Goal: Information Seeking & Learning: Learn about a topic

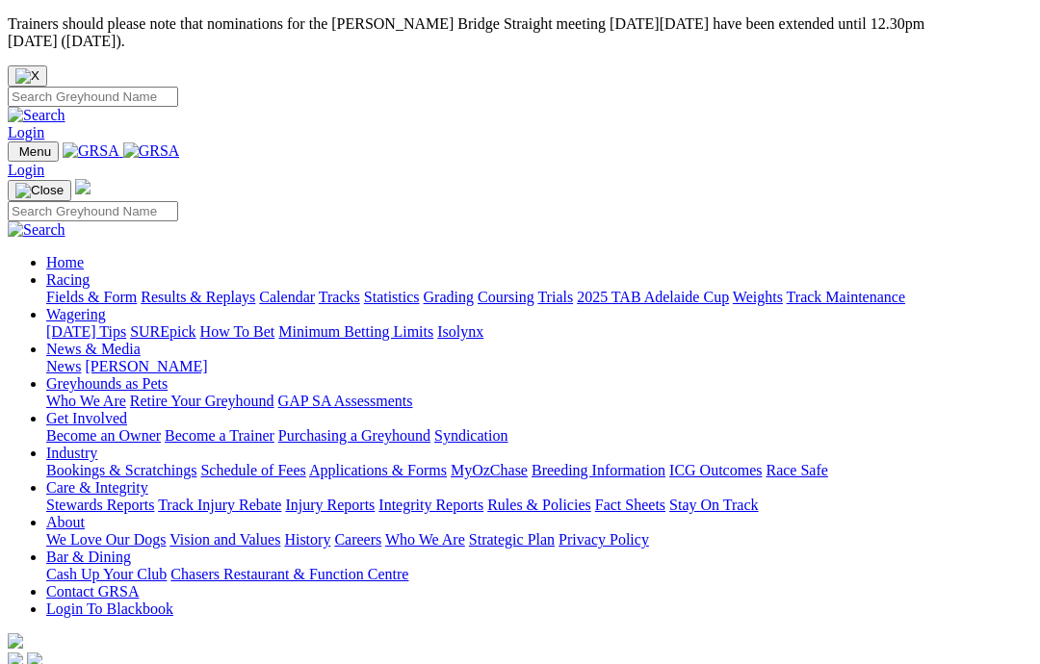
click at [178, 87] on input "Search" at bounding box center [93, 97] width 170 height 20
type input "My hummingbird"
click at [65, 107] on img at bounding box center [37, 115] width 58 height 17
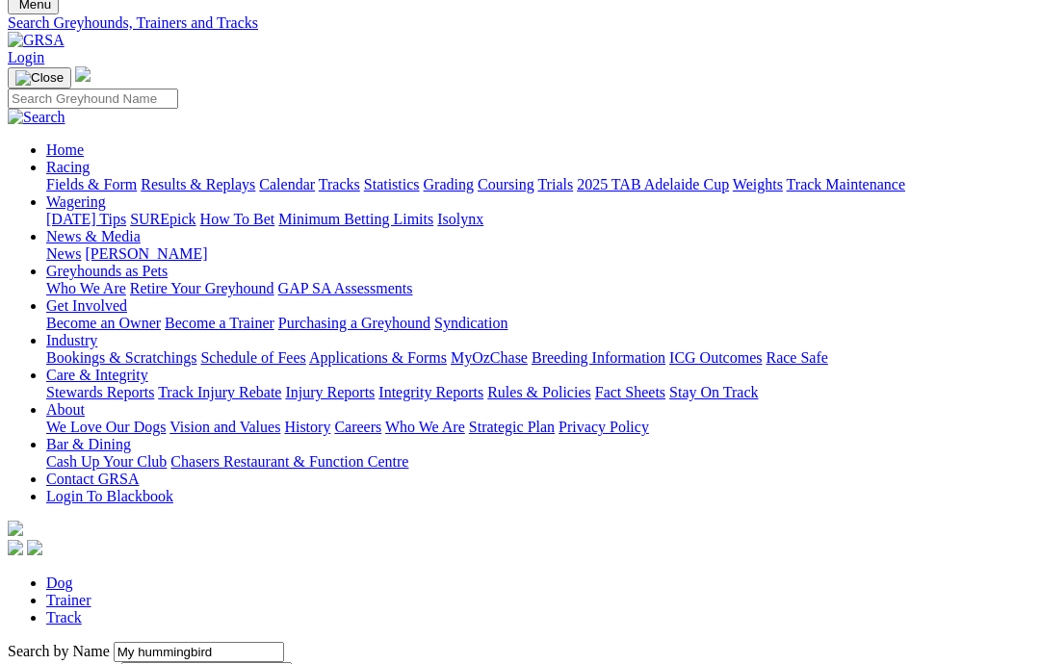
scroll to position [214, 0]
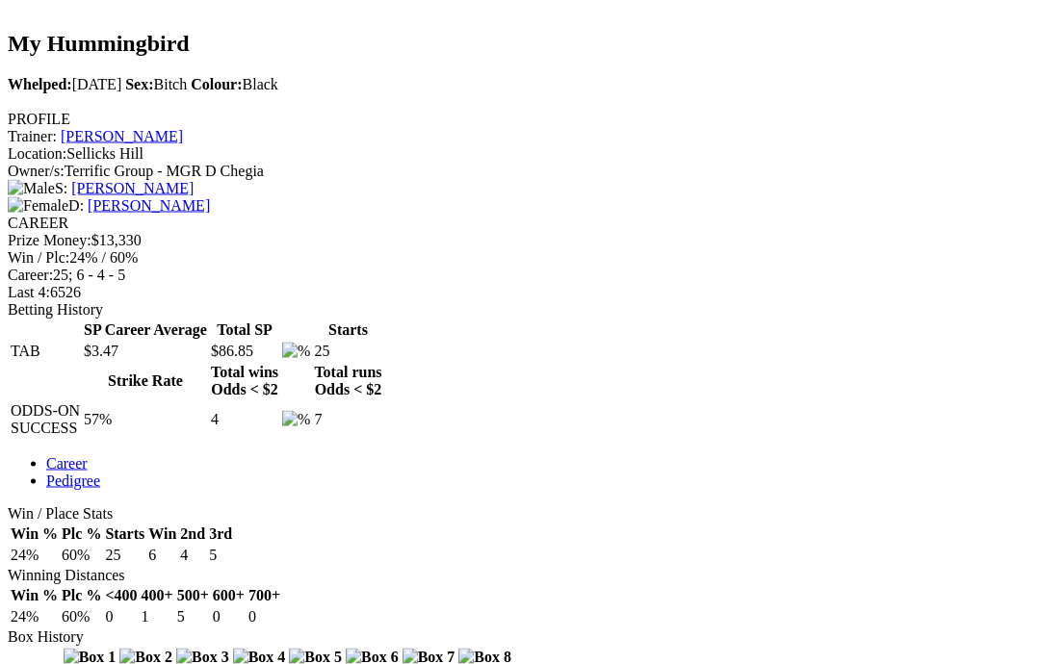
scroll to position [697, 0]
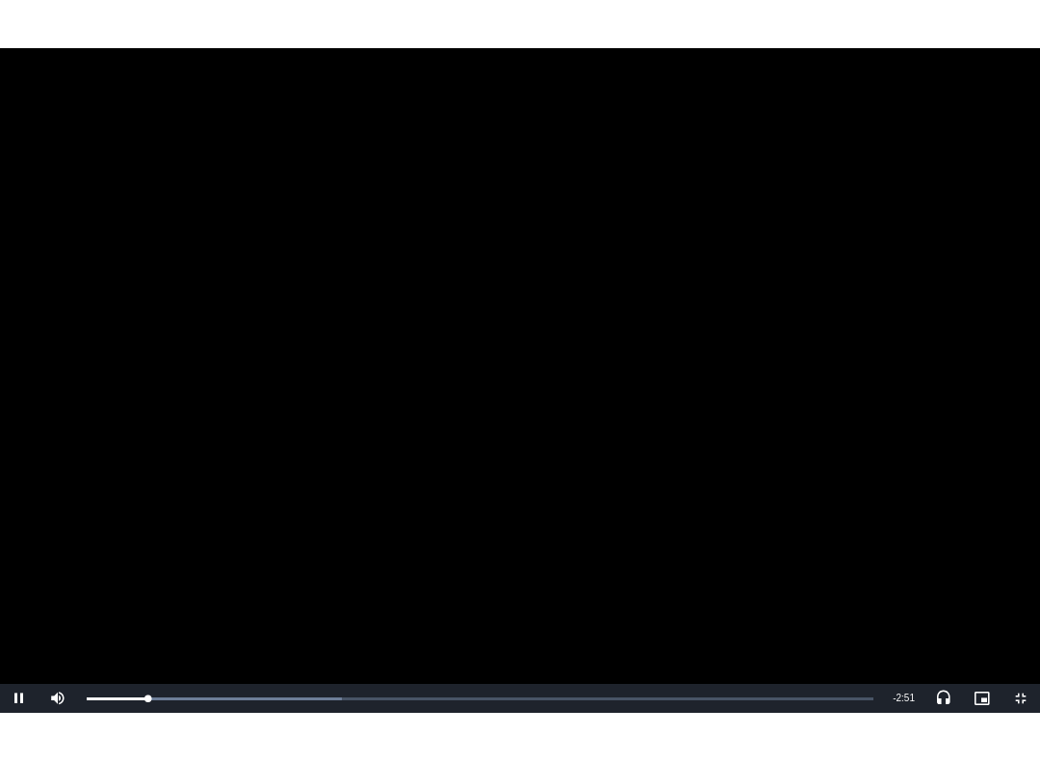
scroll to position [19, 0]
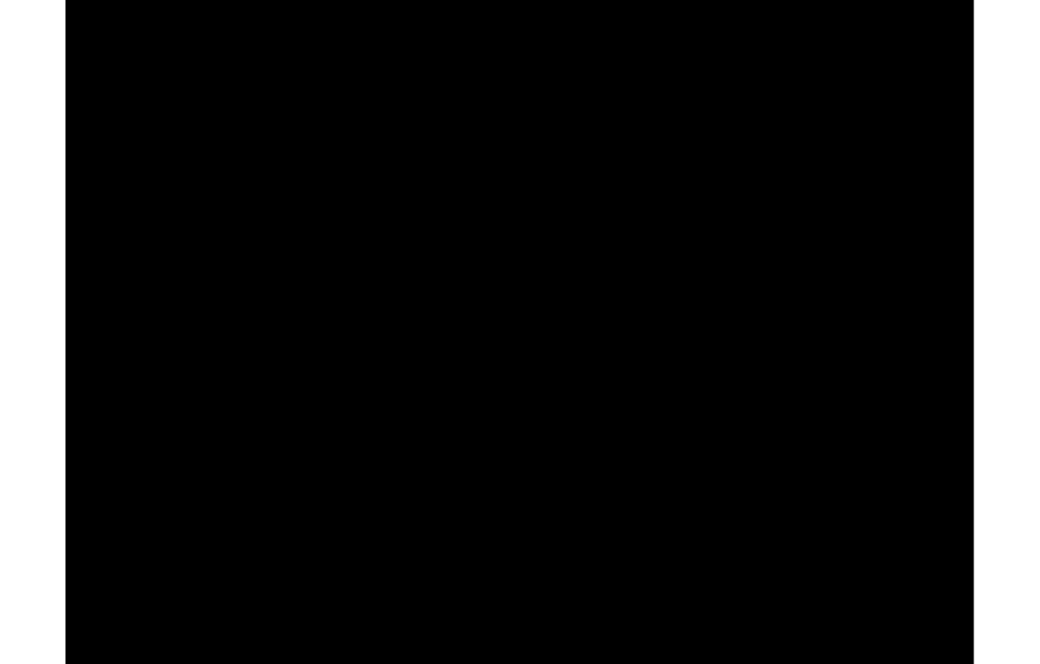
scroll to position [576, 0]
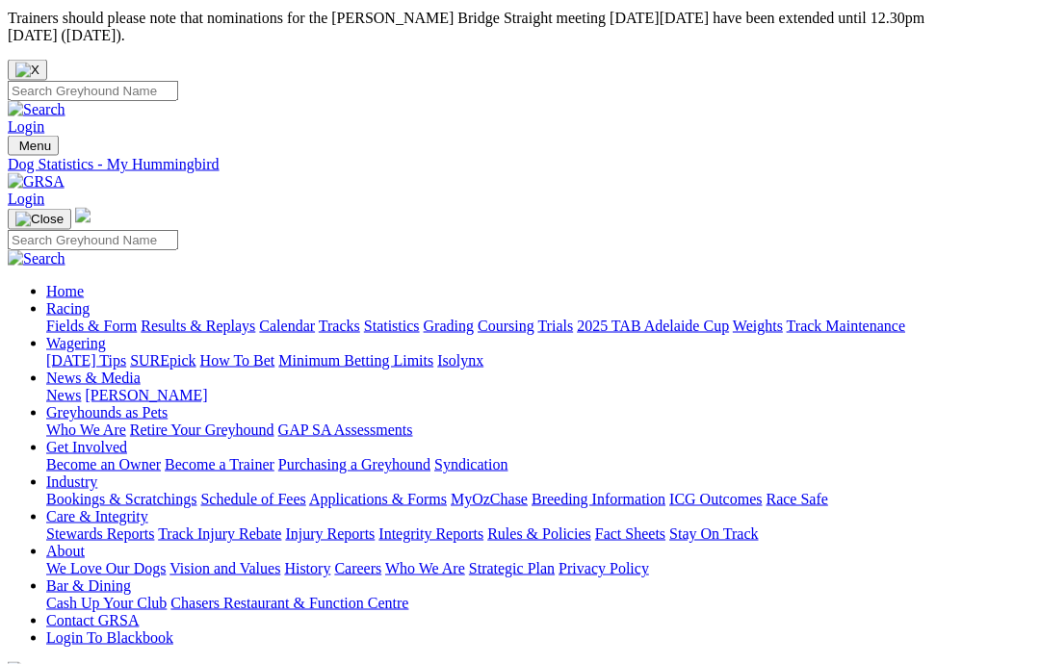
scroll to position [0, 0]
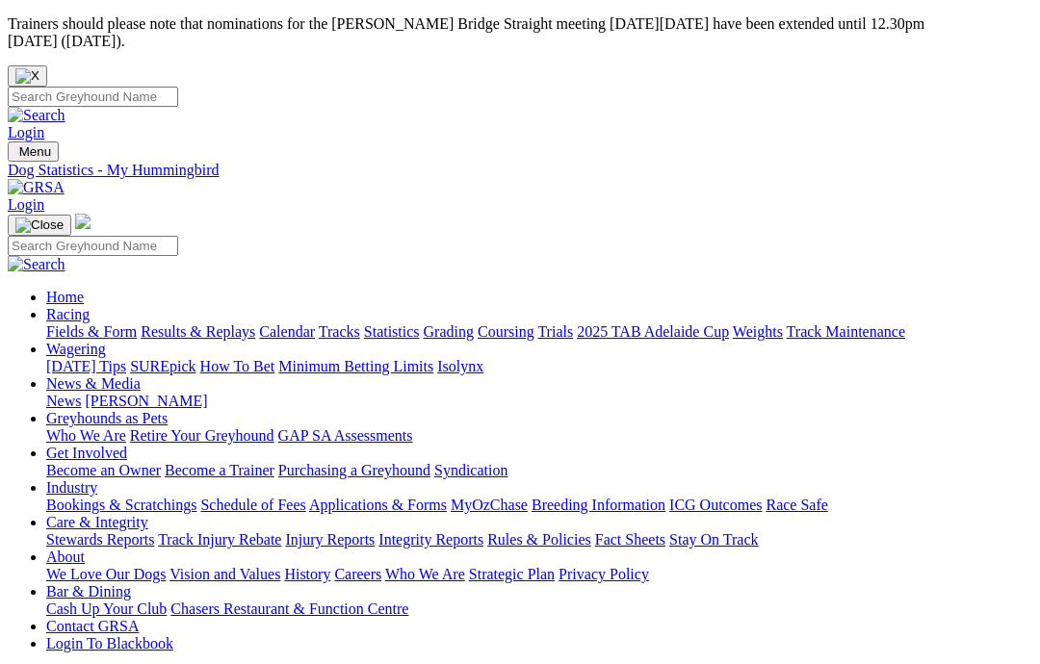
click at [945, 30] on p "Trainers should please note that nominations for the [PERSON_NAME] Bridge Strai…" at bounding box center [520, 32] width 1024 height 35
click at [39, 68] on img "Close" at bounding box center [27, 75] width 24 height 15
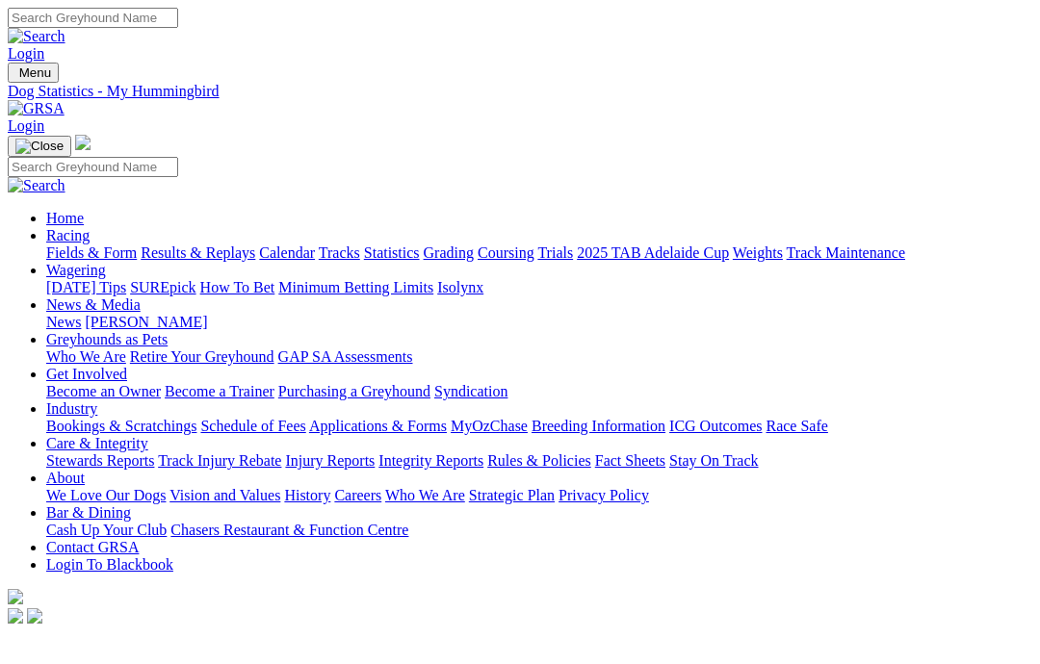
click at [148, 435] on link "Care & Integrity" at bounding box center [97, 443] width 102 height 16
click at [141, 297] on link "News & Media" at bounding box center [93, 305] width 94 height 16
click at [81, 314] on link "News" at bounding box center [63, 322] width 35 height 16
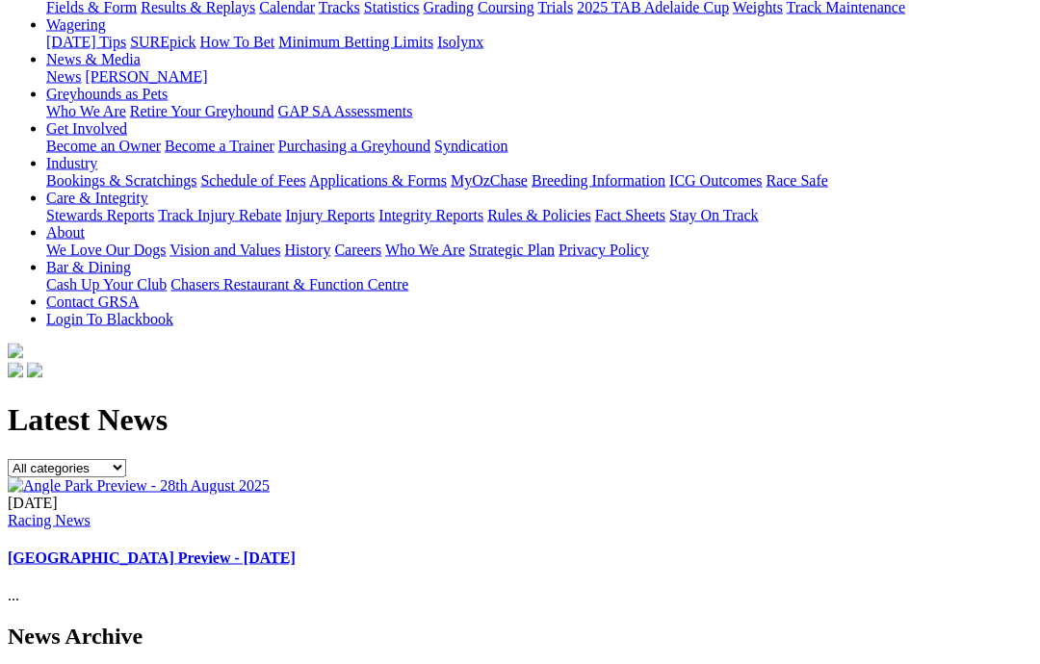
scroll to position [328, 0]
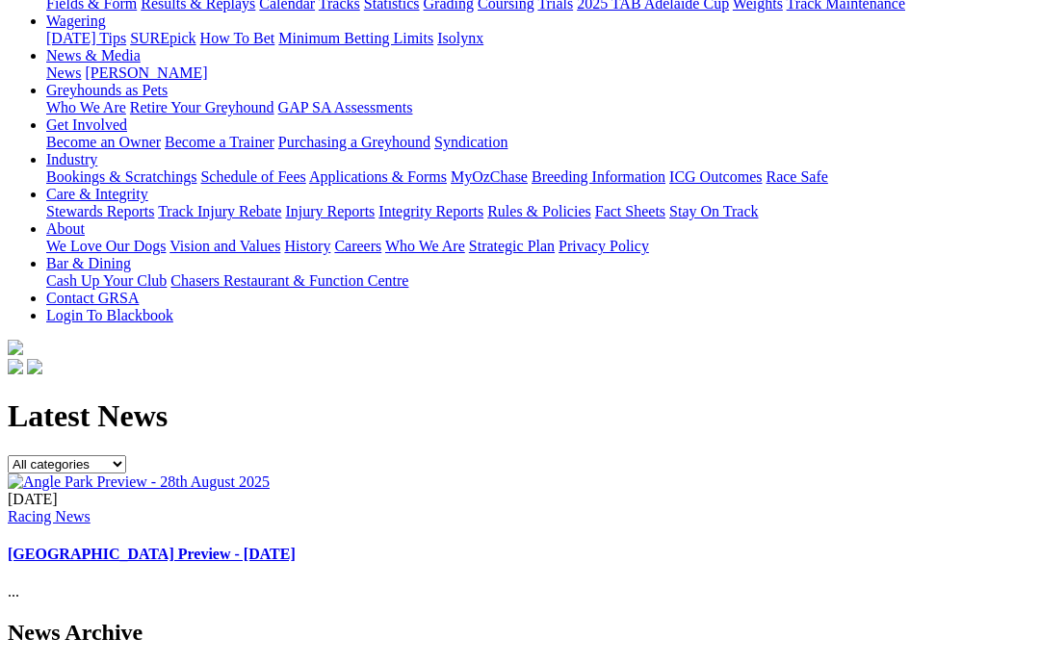
click at [633, 546] on h4 "Angle Park Preview - 28th August 2025" at bounding box center [520, 554] width 1024 height 17
click at [296, 546] on link "Angle Park Preview - 28th August 2025" at bounding box center [152, 554] width 288 height 16
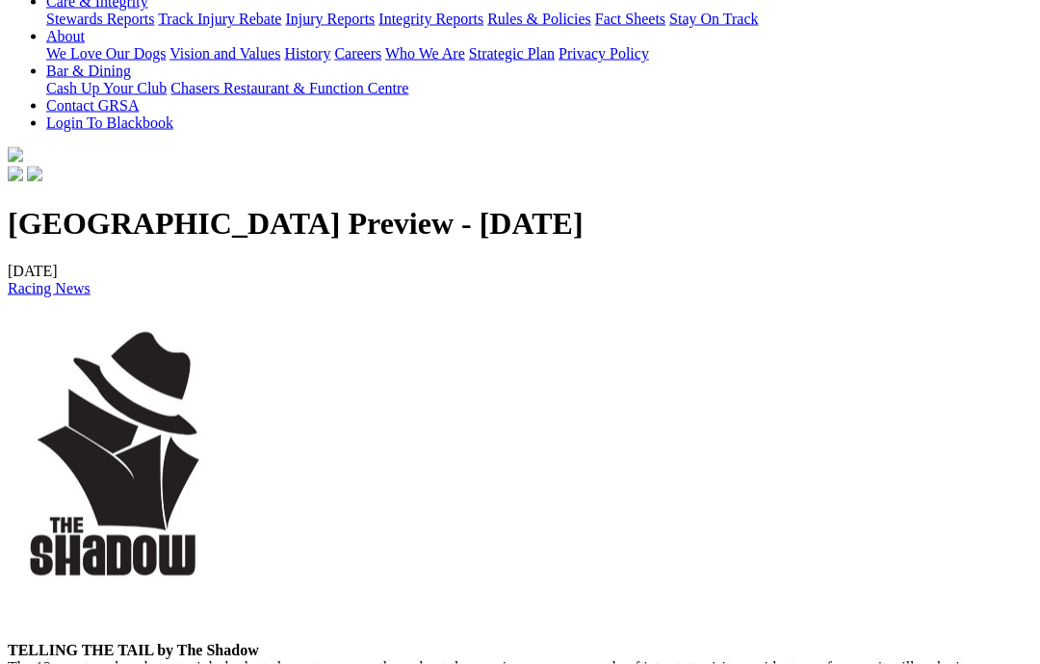
scroll to position [479, 0]
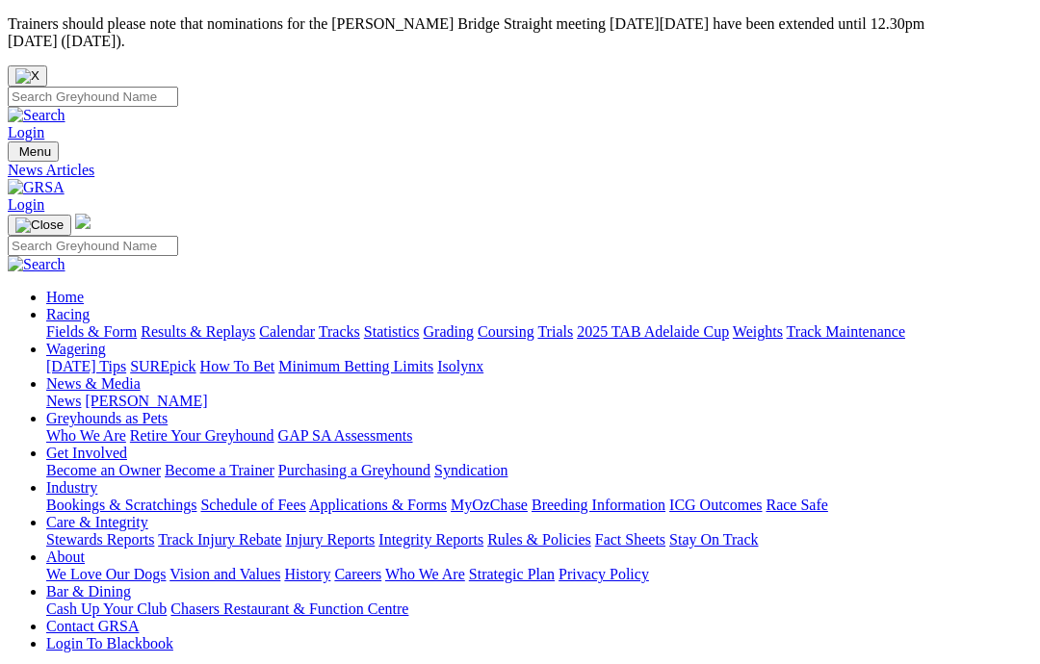
scroll to position [405, 0]
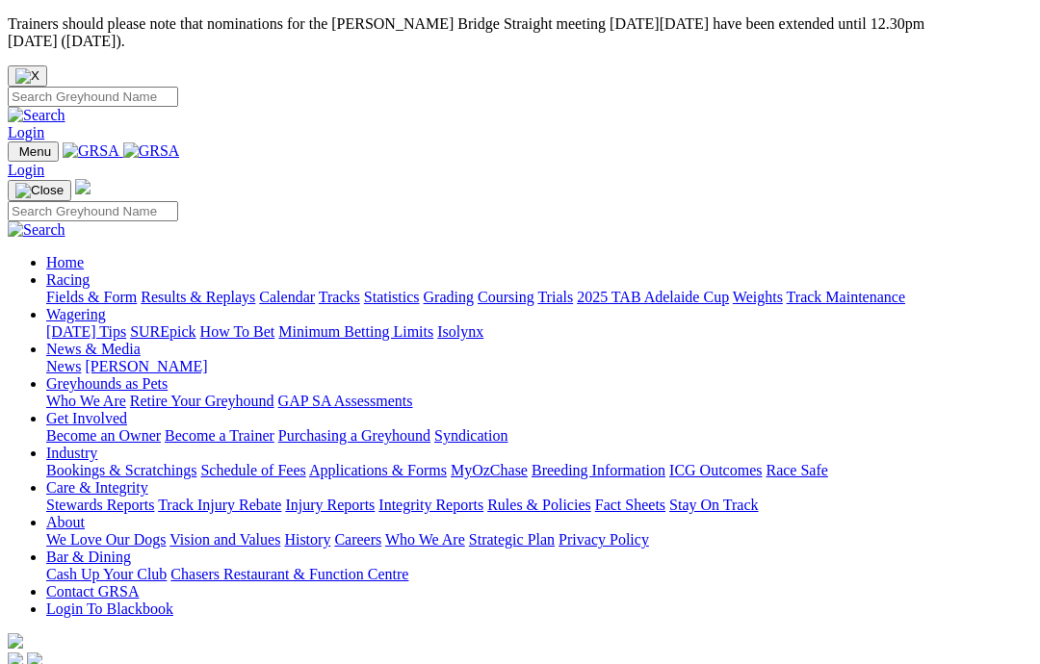
click at [148, 479] on link "Care & Integrity" at bounding box center [97, 487] width 102 height 16
click at [591, 497] on link "Rules & Policies" at bounding box center [539, 505] width 104 height 16
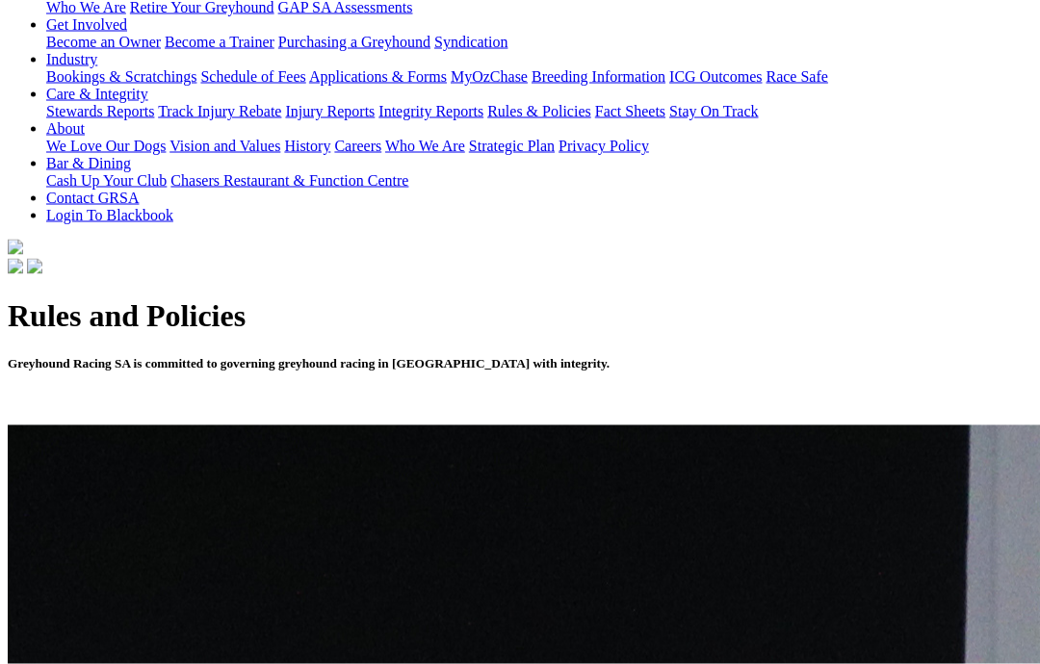
scroll to position [406, 0]
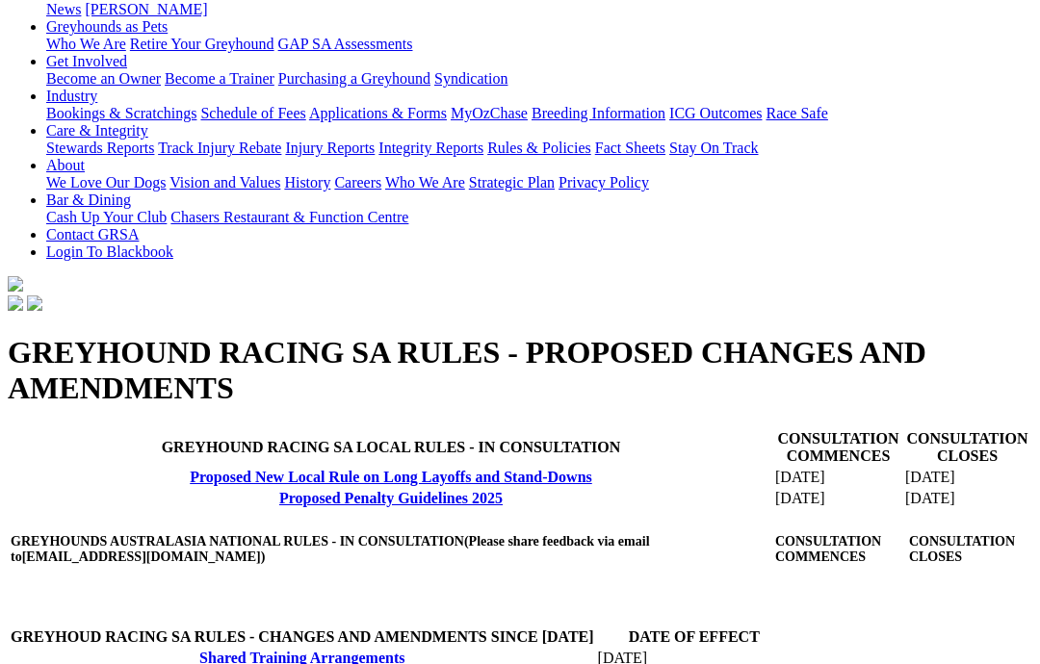
scroll to position [319, 0]
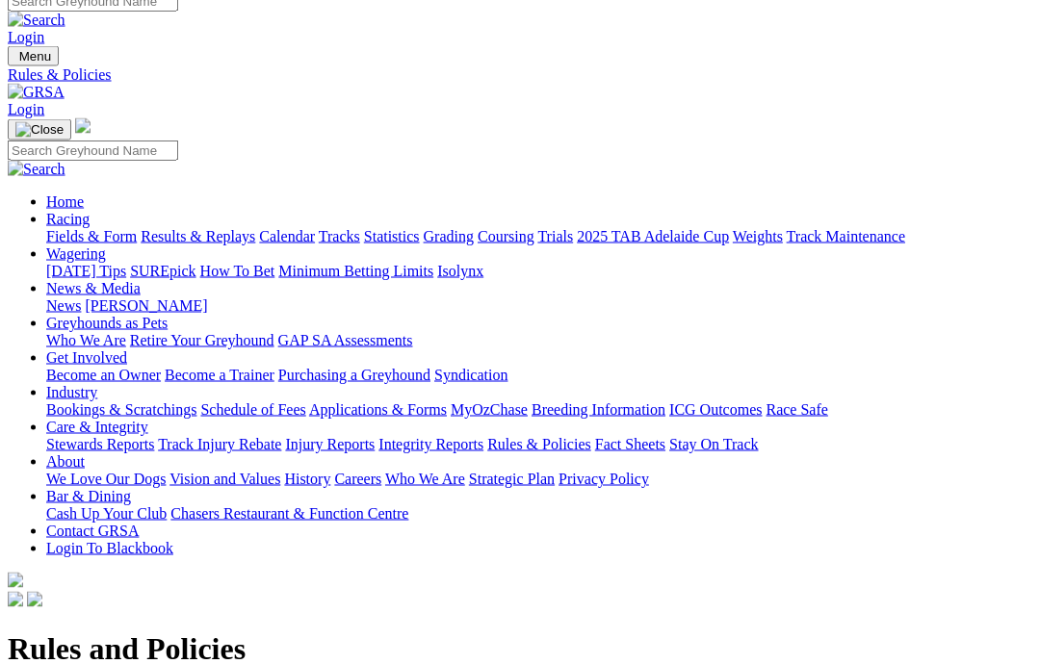
scroll to position [83, 0]
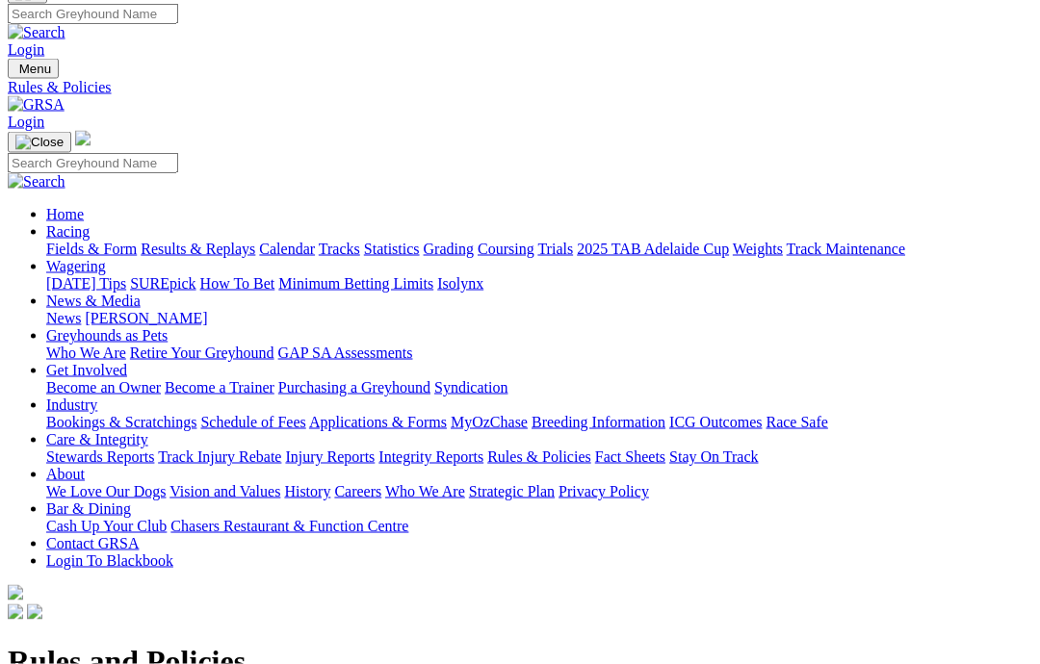
click at [90, 223] on link "Racing" at bounding box center [67, 231] width 43 height 16
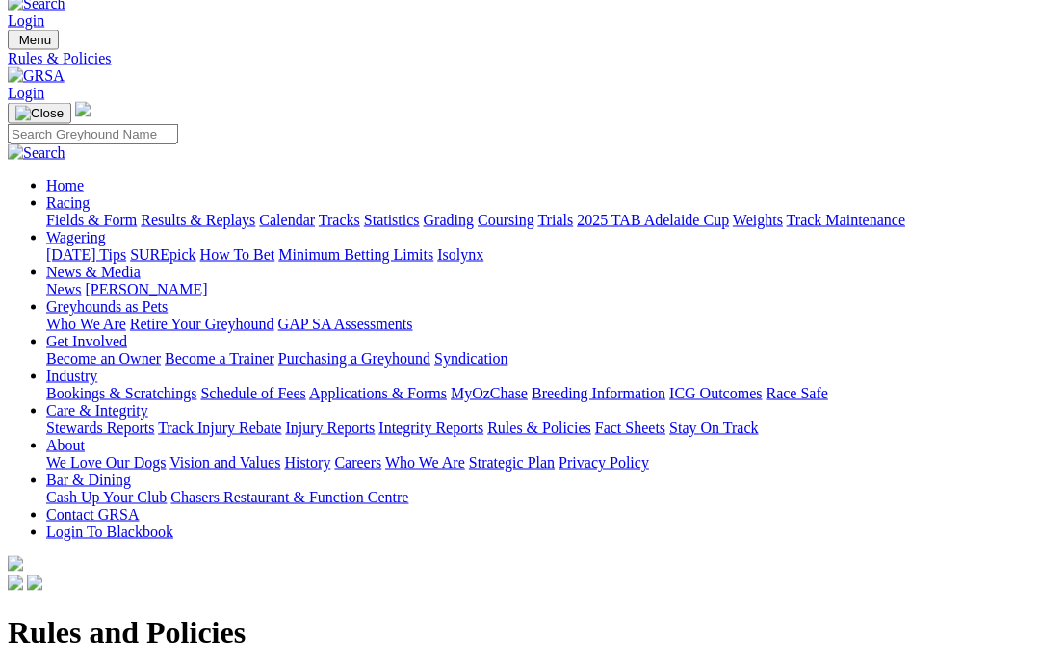
scroll to position [113, 0]
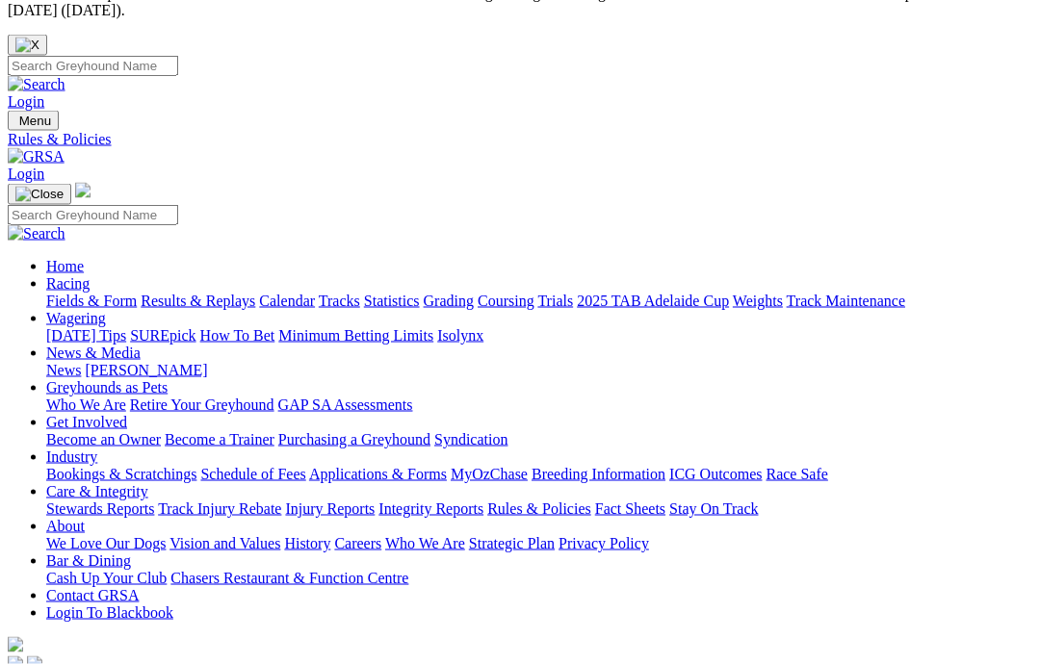
click at [90, 275] on link "Racing" at bounding box center [67, 283] width 43 height 16
click at [255, 292] on link "Results & Replays" at bounding box center [198, 300] width 115 height 16
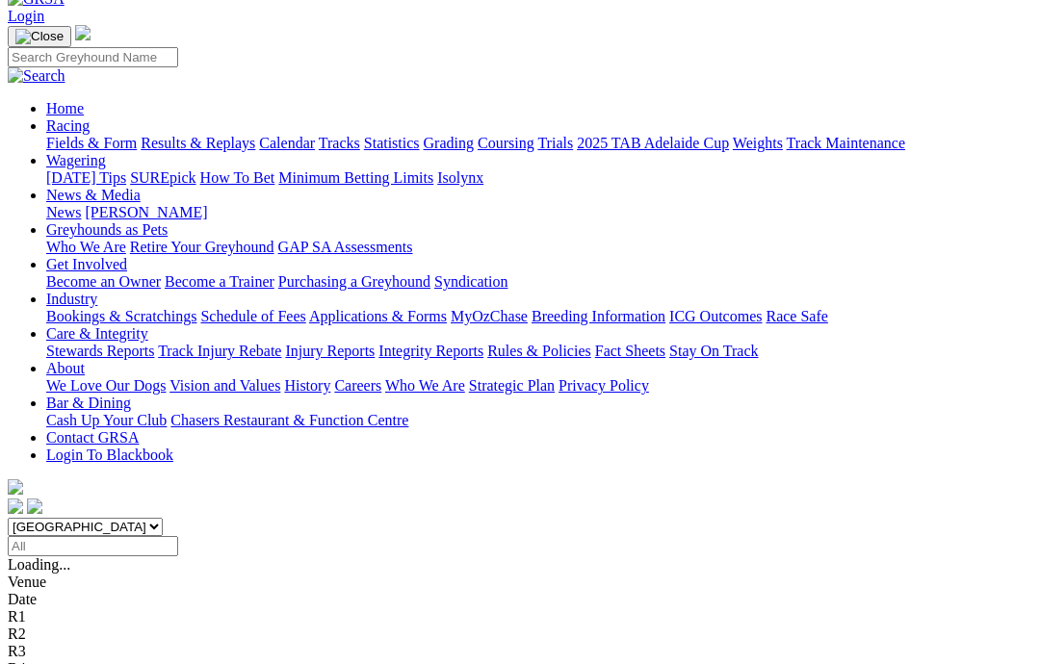
scroll to position [286, 0]
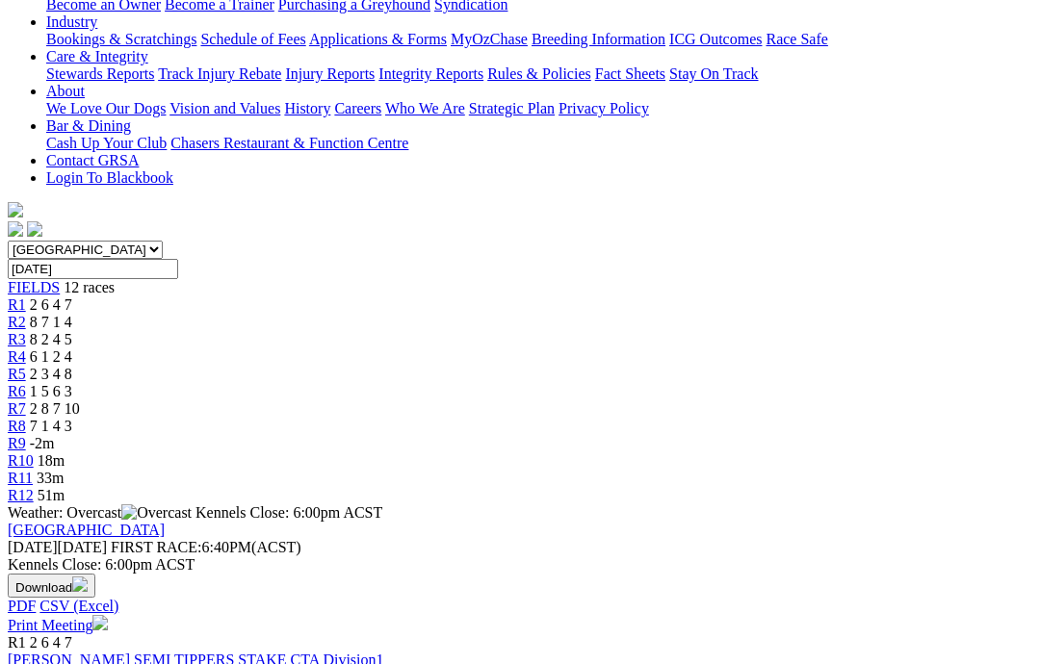
scroll to position [464, 0]
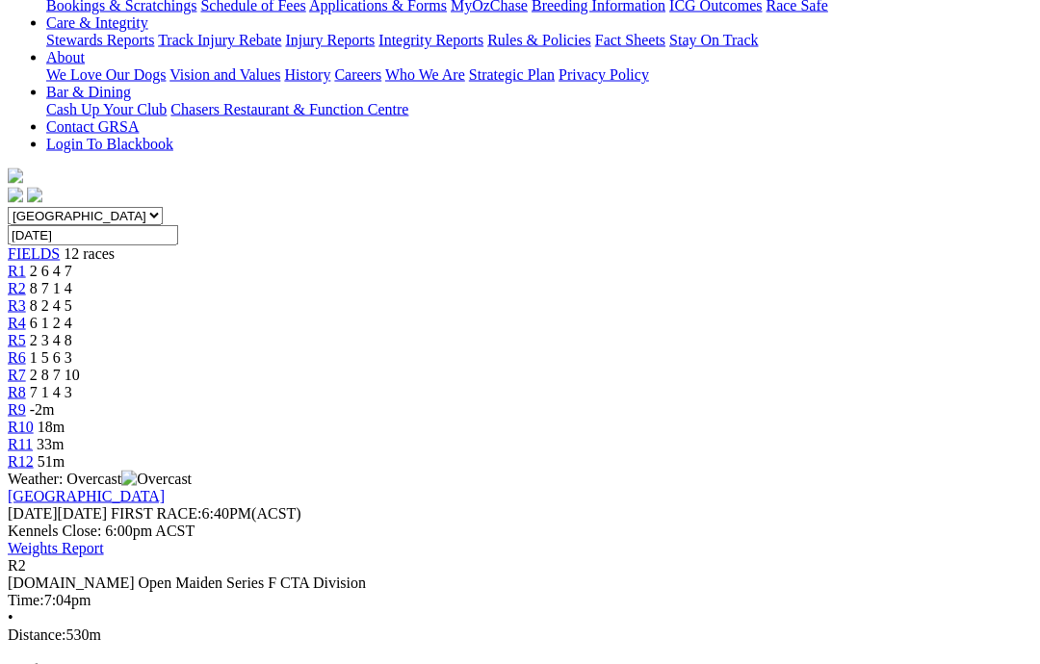
scroll to position [501, 0]
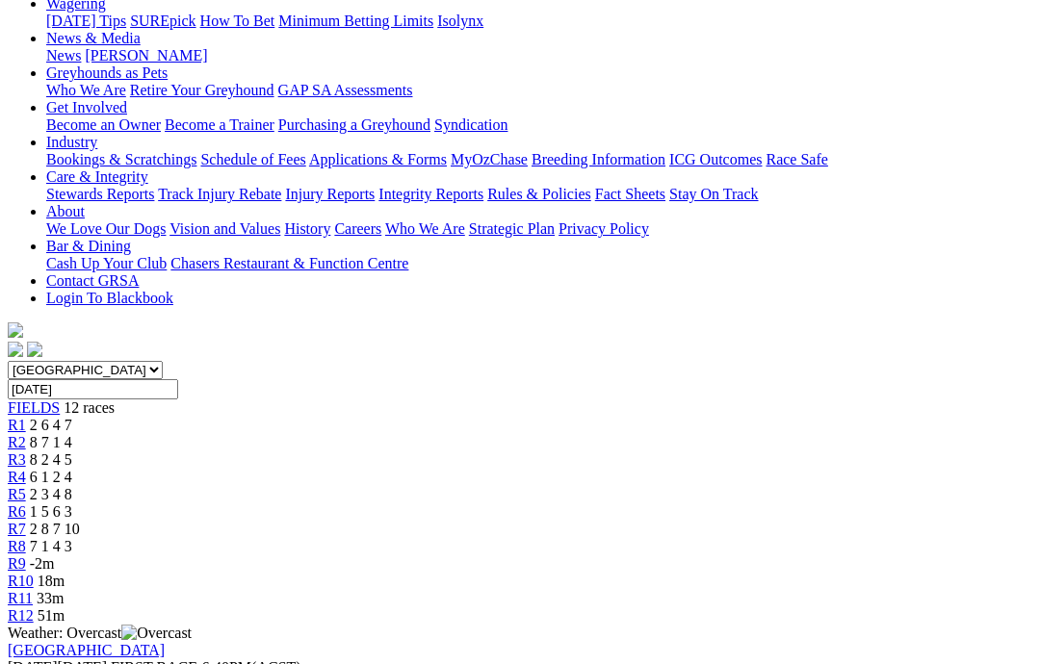
scroll to position [345, 0]
click at [336, 453] on div "R3 8 2 4 5" at bounding box center [520, 461] width 1024 height 17
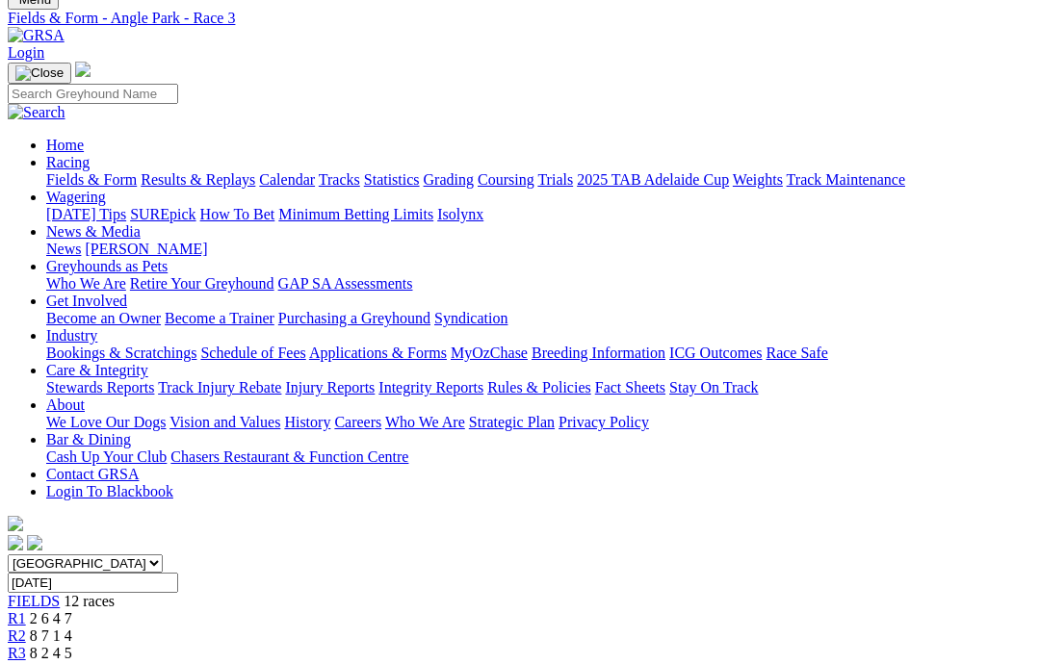
scroll to position [154, 0]
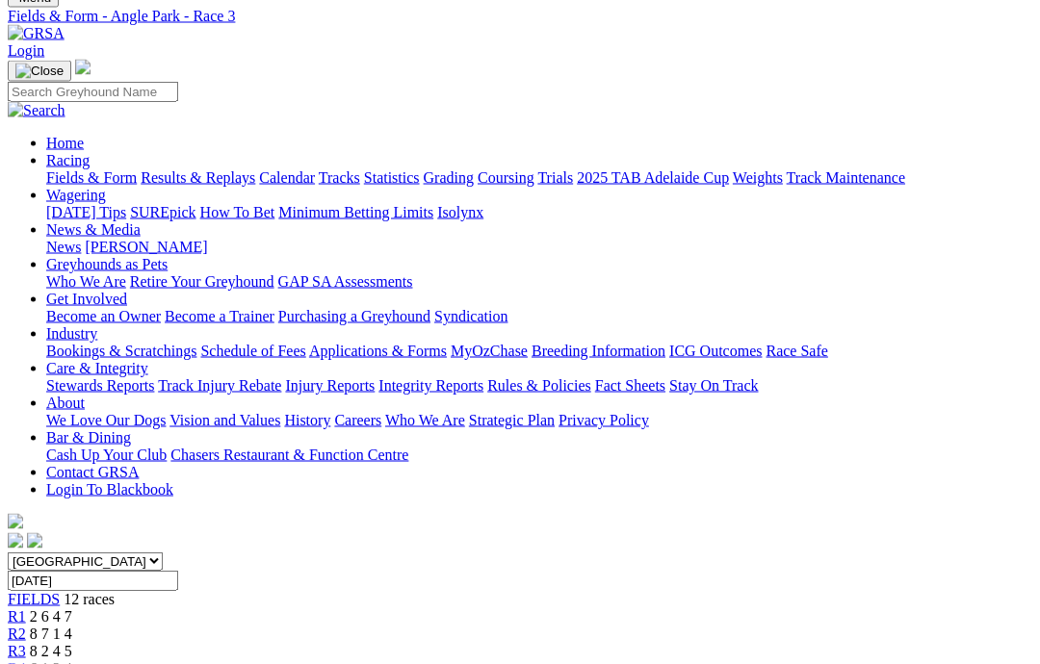
click at [398, 660] on div "R4 6 1 2 4" at bounding box center [520, 668] width 1024 height 17
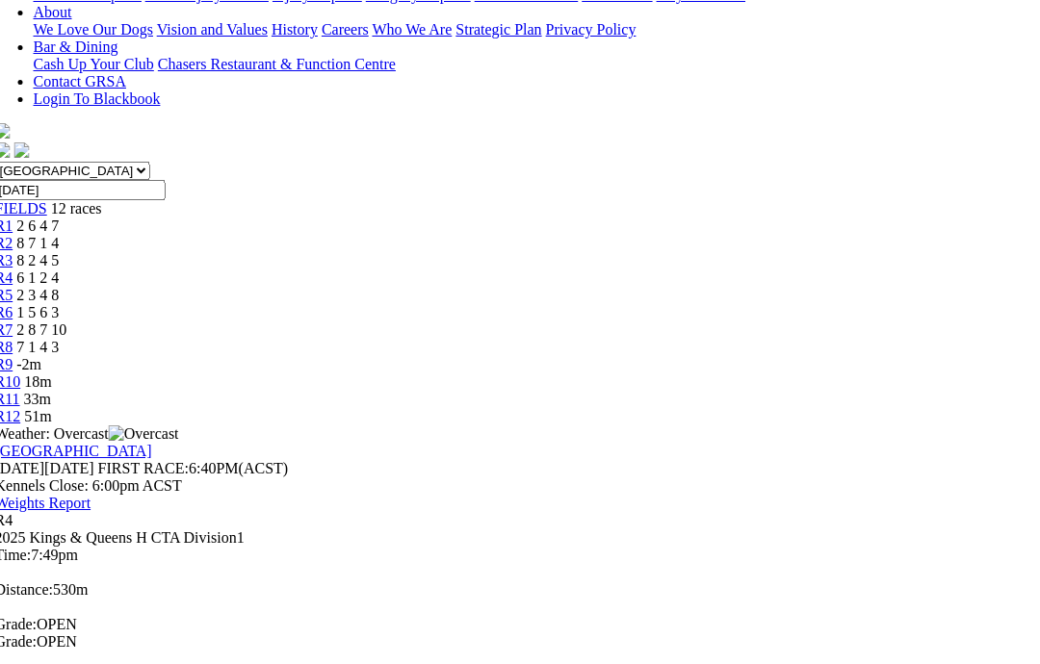
scroll to position [545, 12]
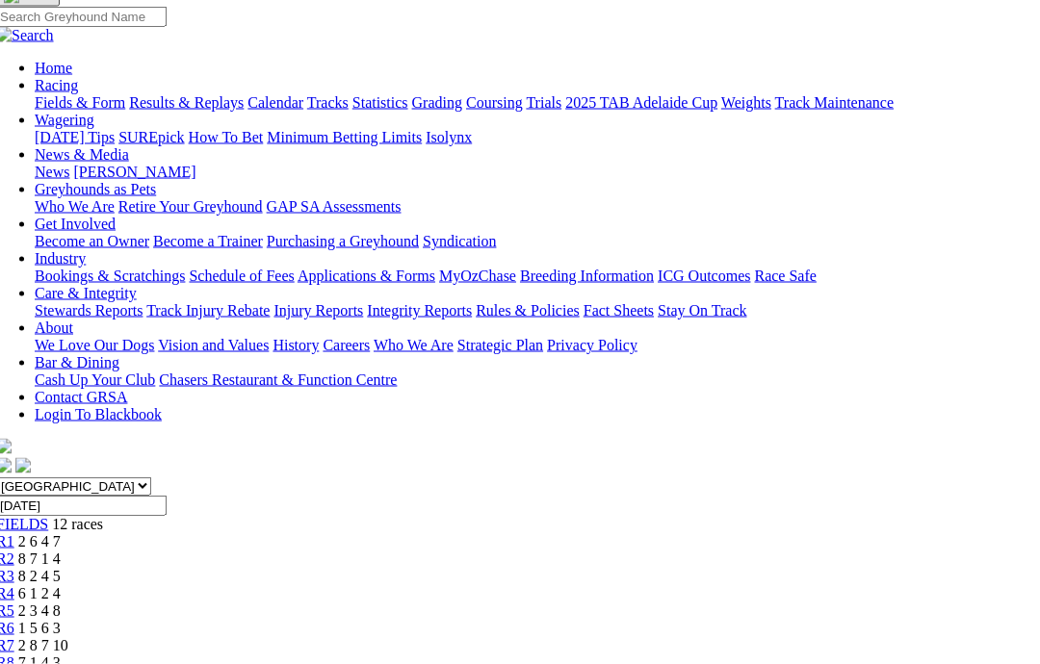
scroll to position [233, 12]
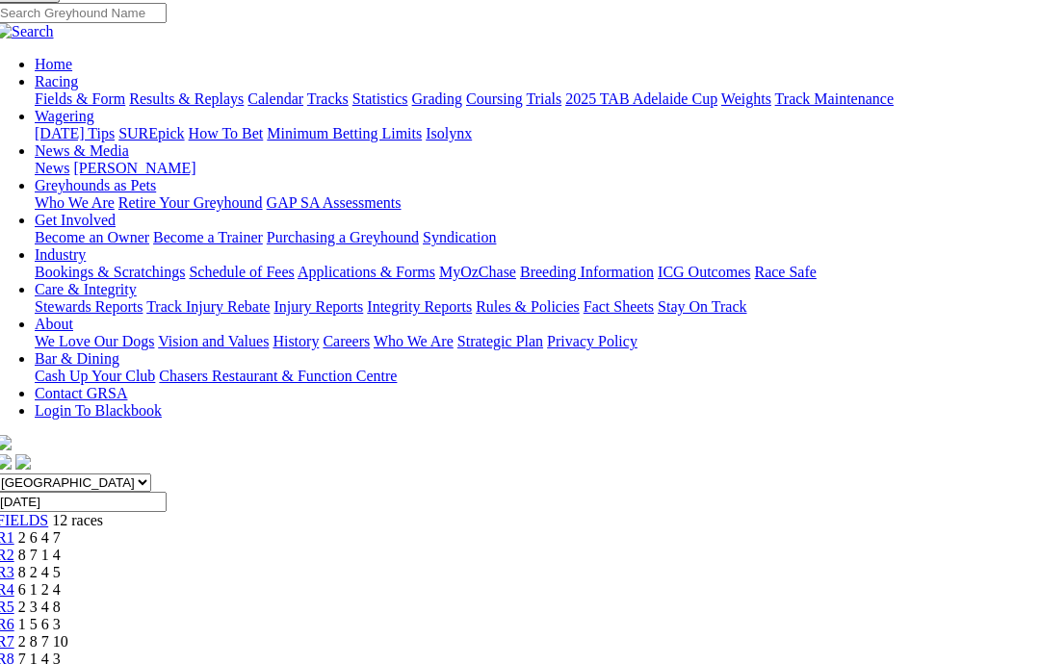
click at [14, 599] on span "R5" at bounding box center [5, 607] width 18 height 16
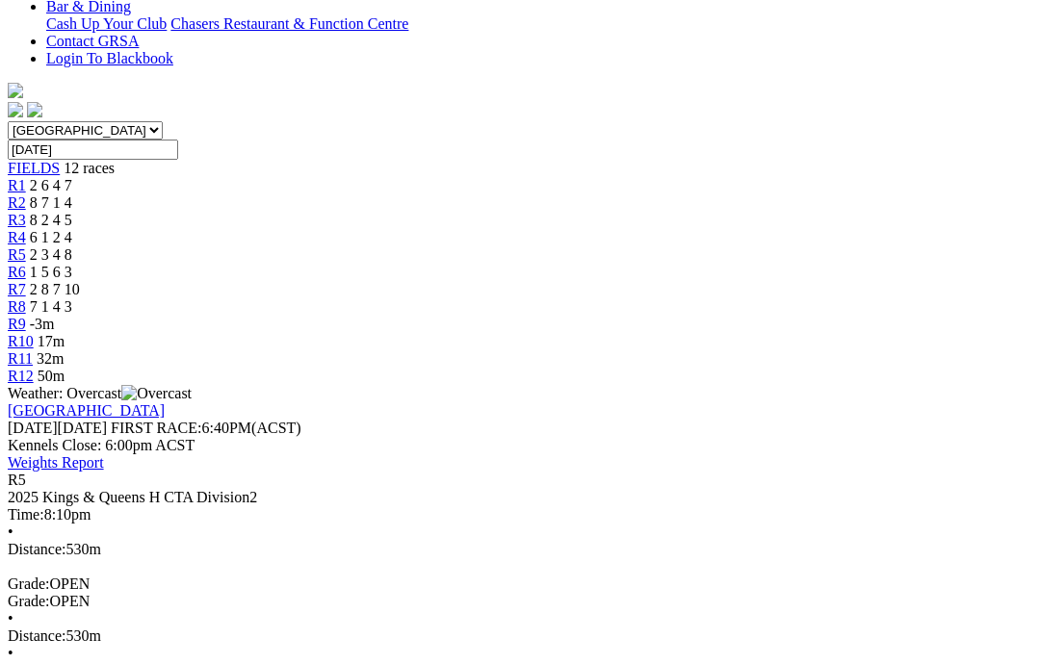
scroll to position [592, 0]
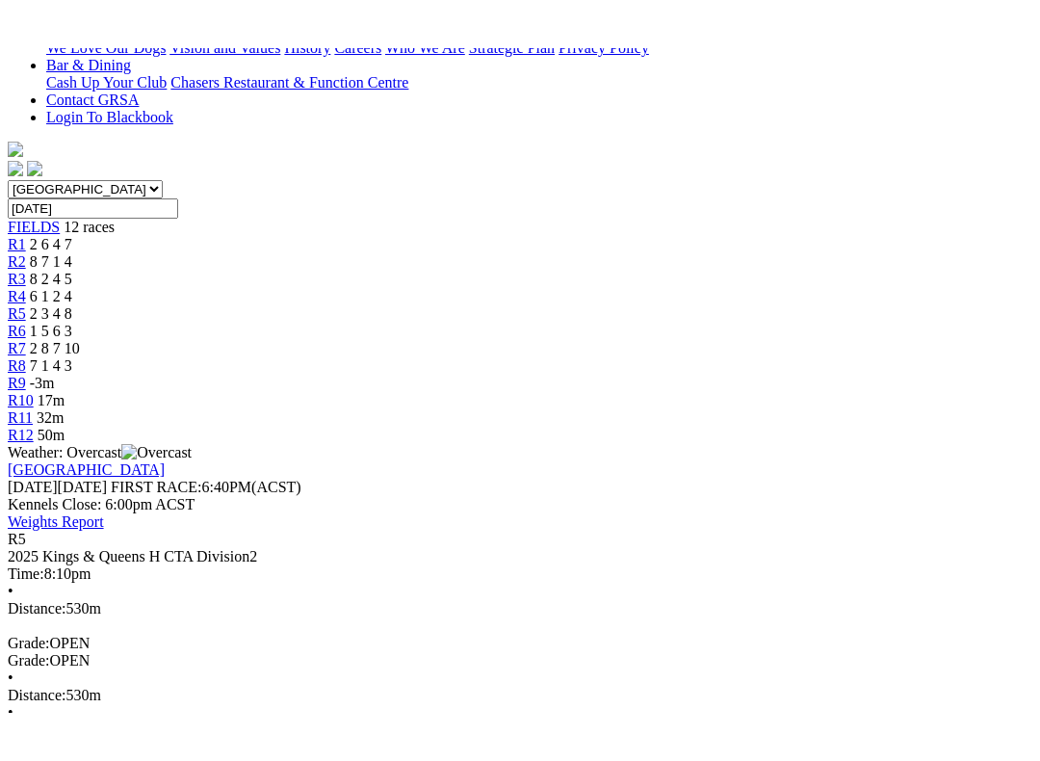
scroll to position [19, 0]
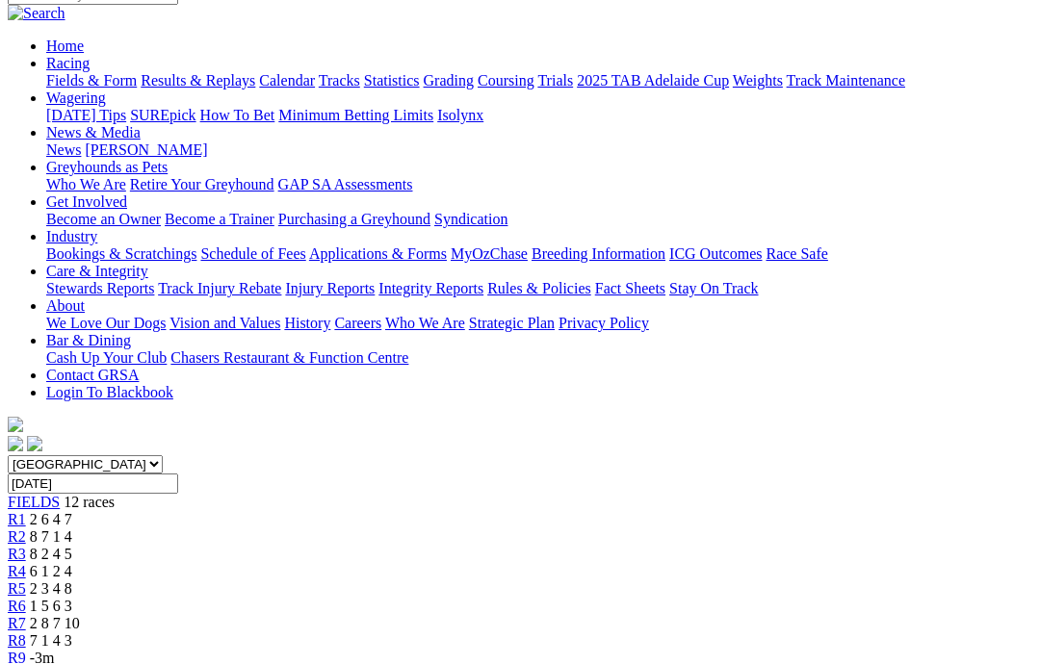
scroll to position [246, 0]
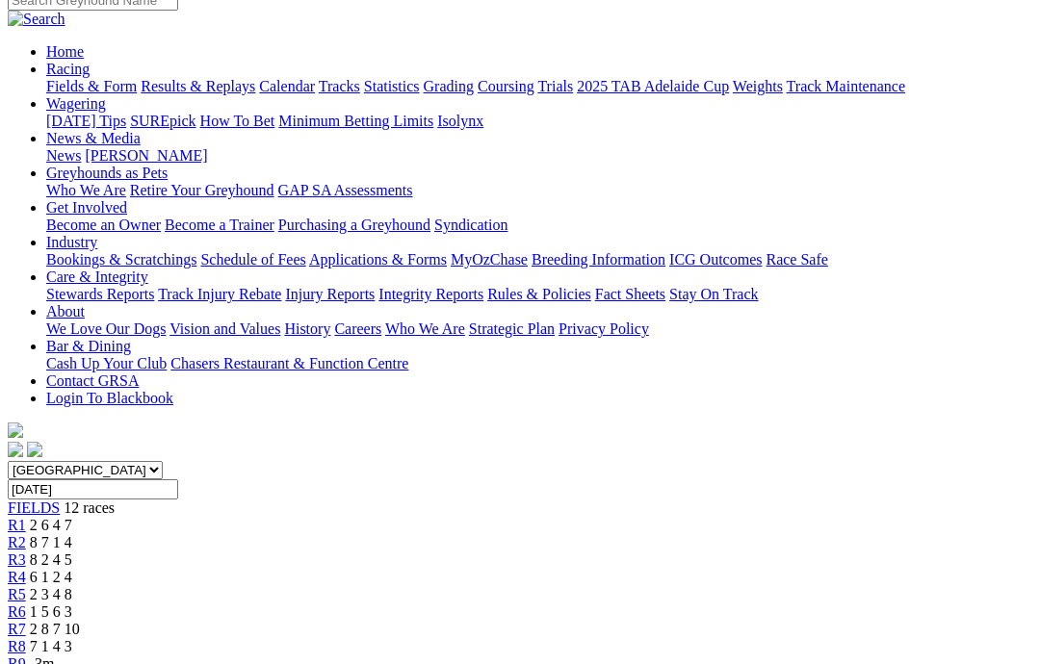
click at [26, 604] on span "R6" at bounding box center [17, 612] width 18 height 16
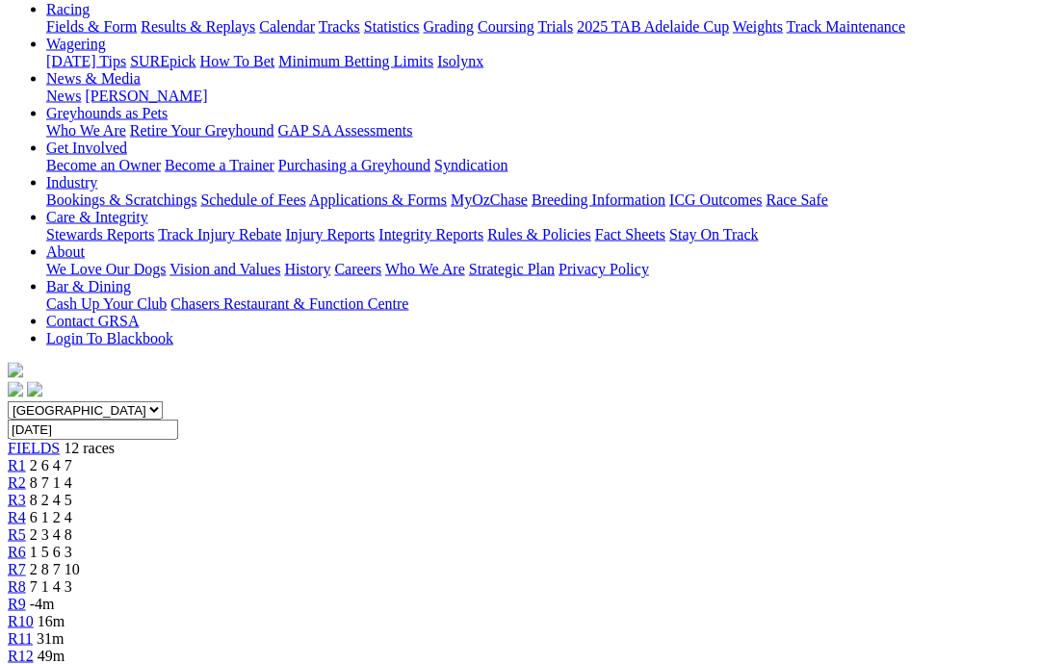
scroll to position [303, 0]
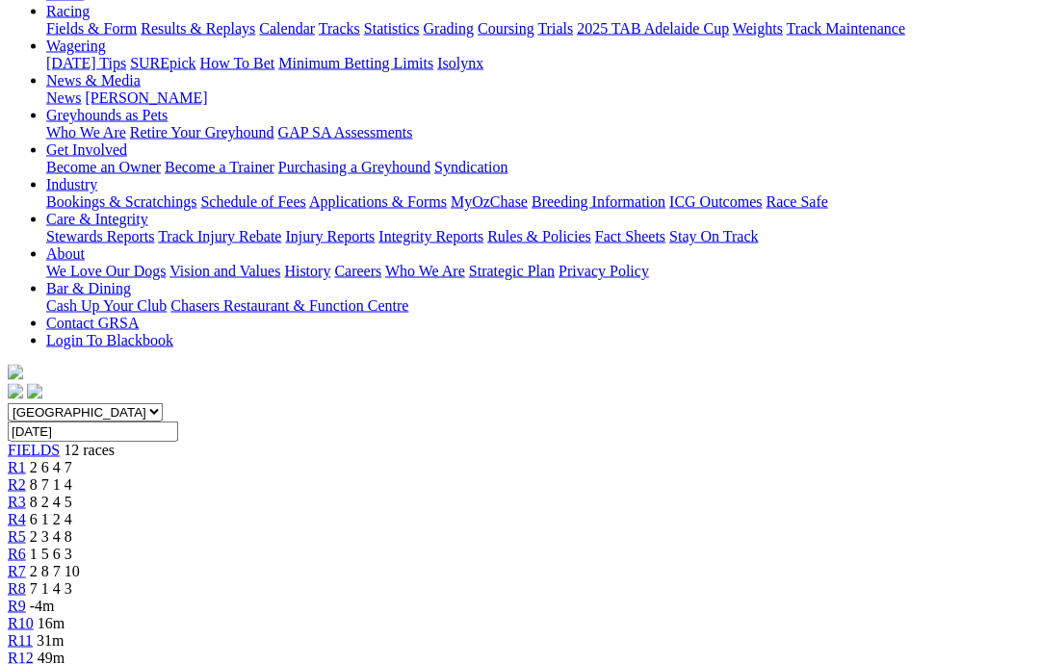
click at [26, 563] on span "R7" at bounding box center [17, 571] width 18 height 16
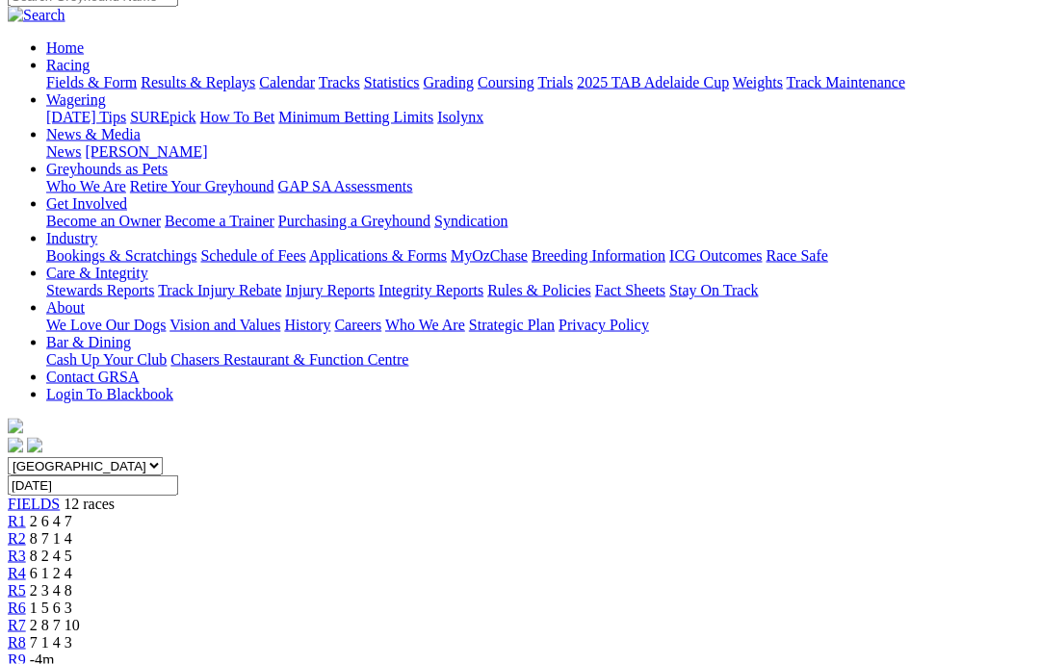
scroll to position [251, 0]
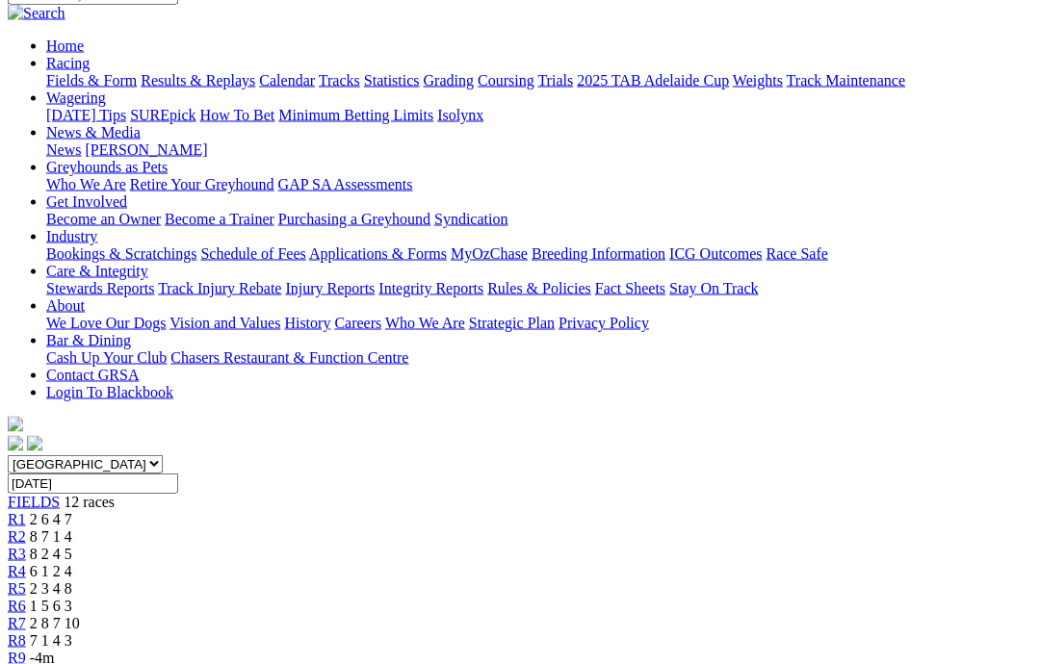
click at [26, 633] on link "R8" at bounding box center [17, 641] width 18 height 16
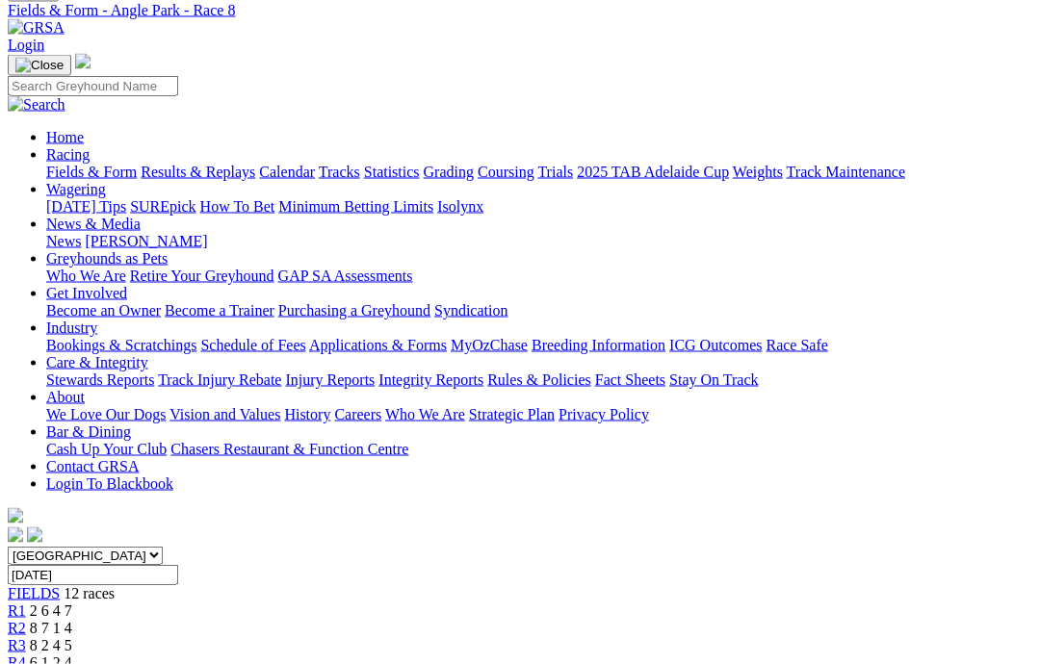
scroll to position [126, 12]
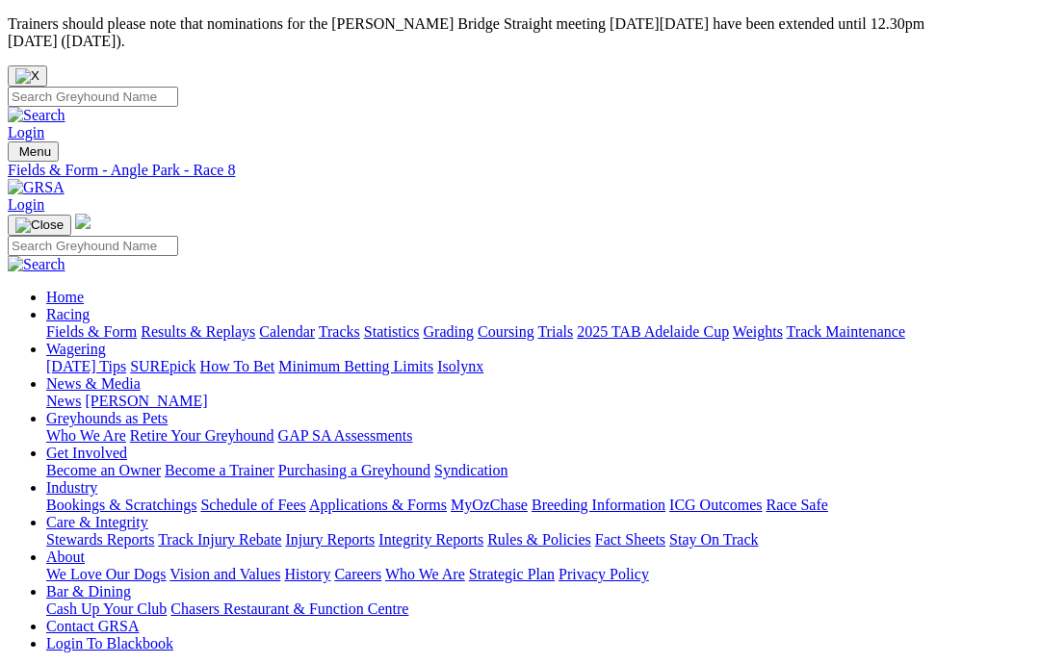
scroll to position [127, 12]
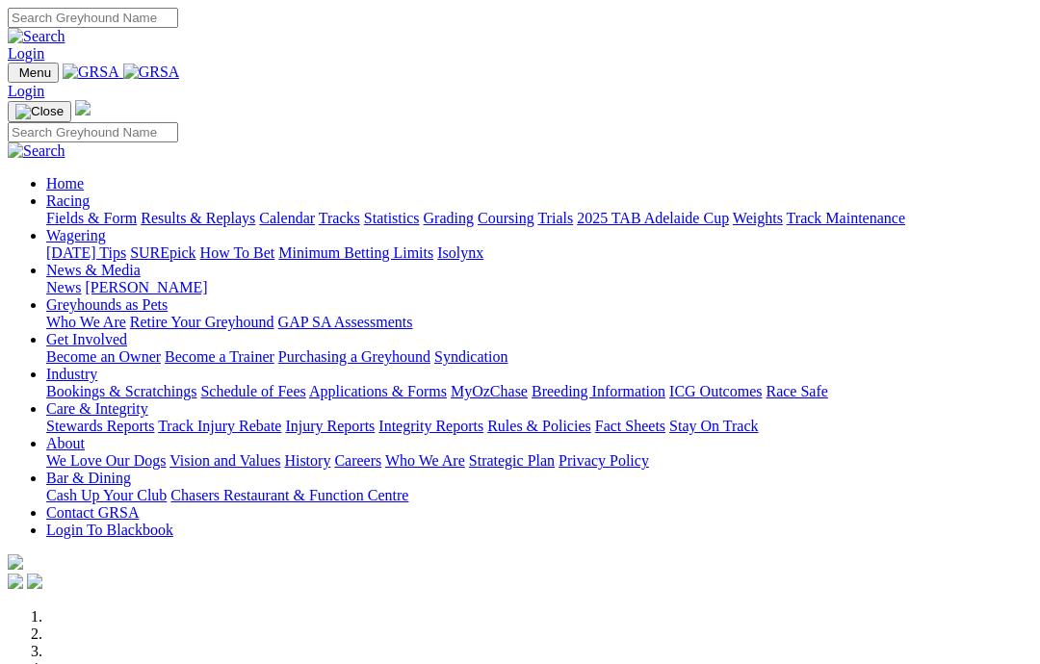
click at [141, 262] on link "News & Media" at bounding box center [93, 270] width 94 height 16
click at [81, 279] on link "News" at bounding box center [63, 287] width 35 height 16
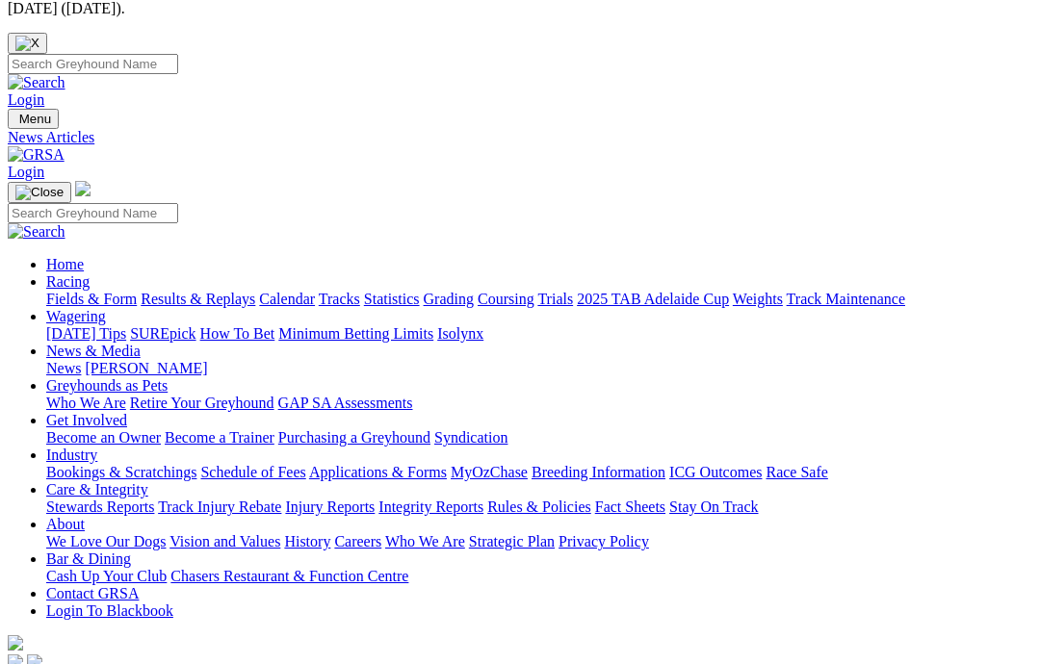
scroll to position [36, 0]
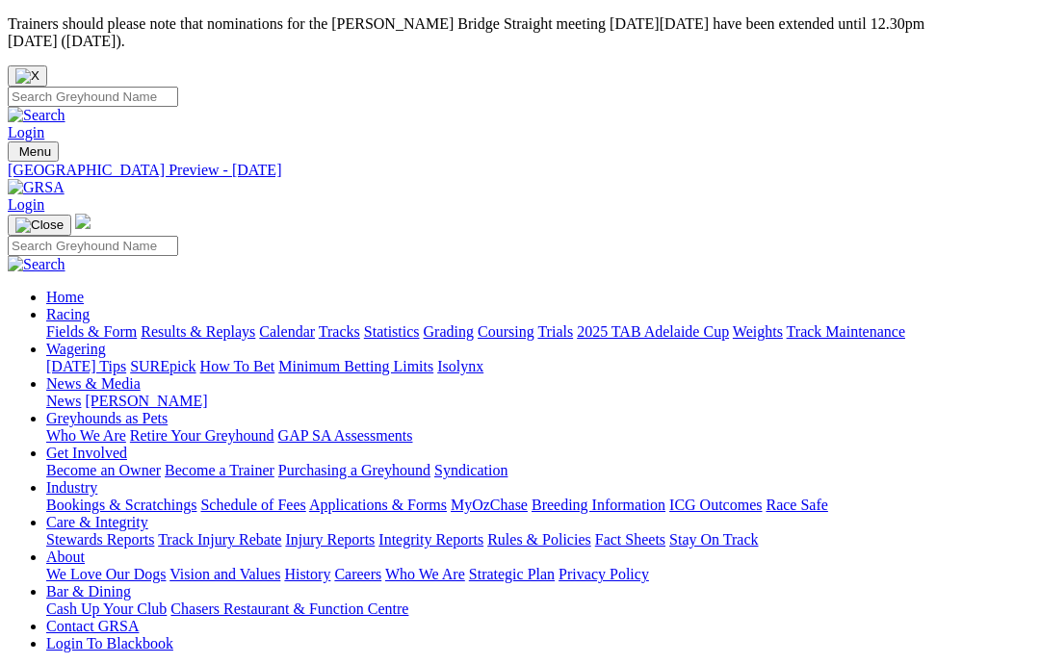
click at [90, 306] on link "Racing" at bounding box center [67, 314] width 43 height 16
click at [534, 324] on link "Coursing" at bounding box center [506, 332] width 57 height 16
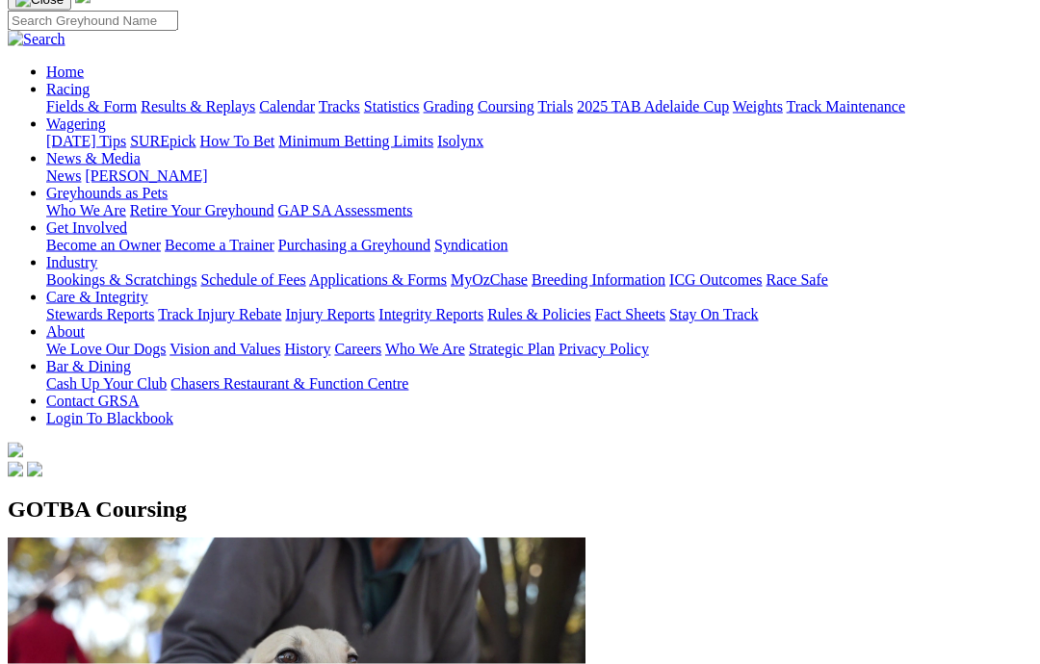
scroll to position [244, 0]
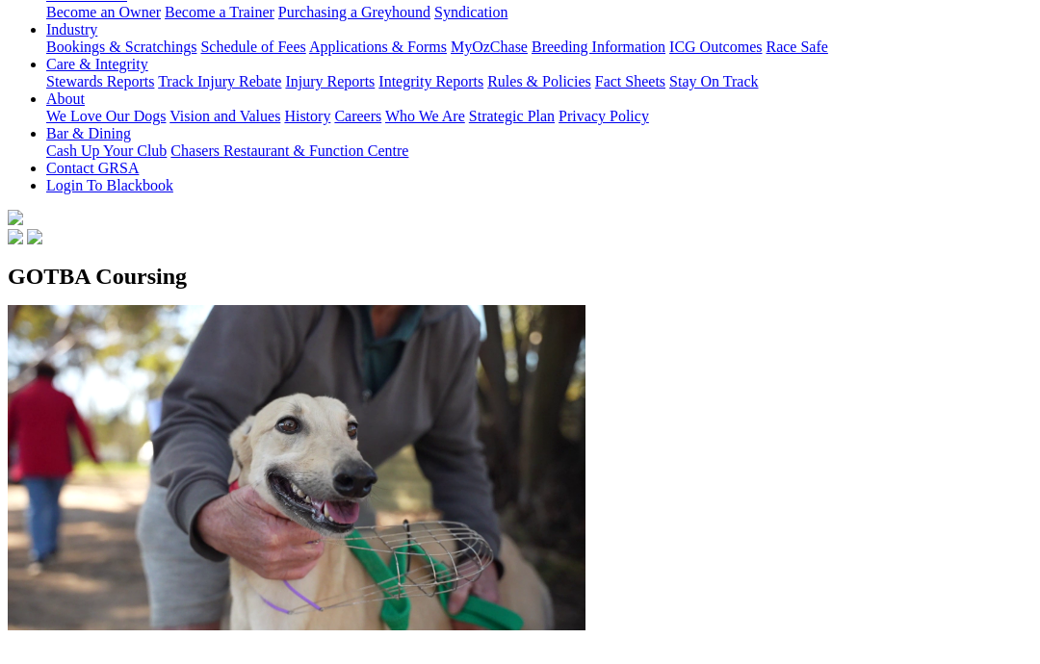
scroll to position [409, 0]
